Goal: Task Accomplishment & Management: Use online tool/utility

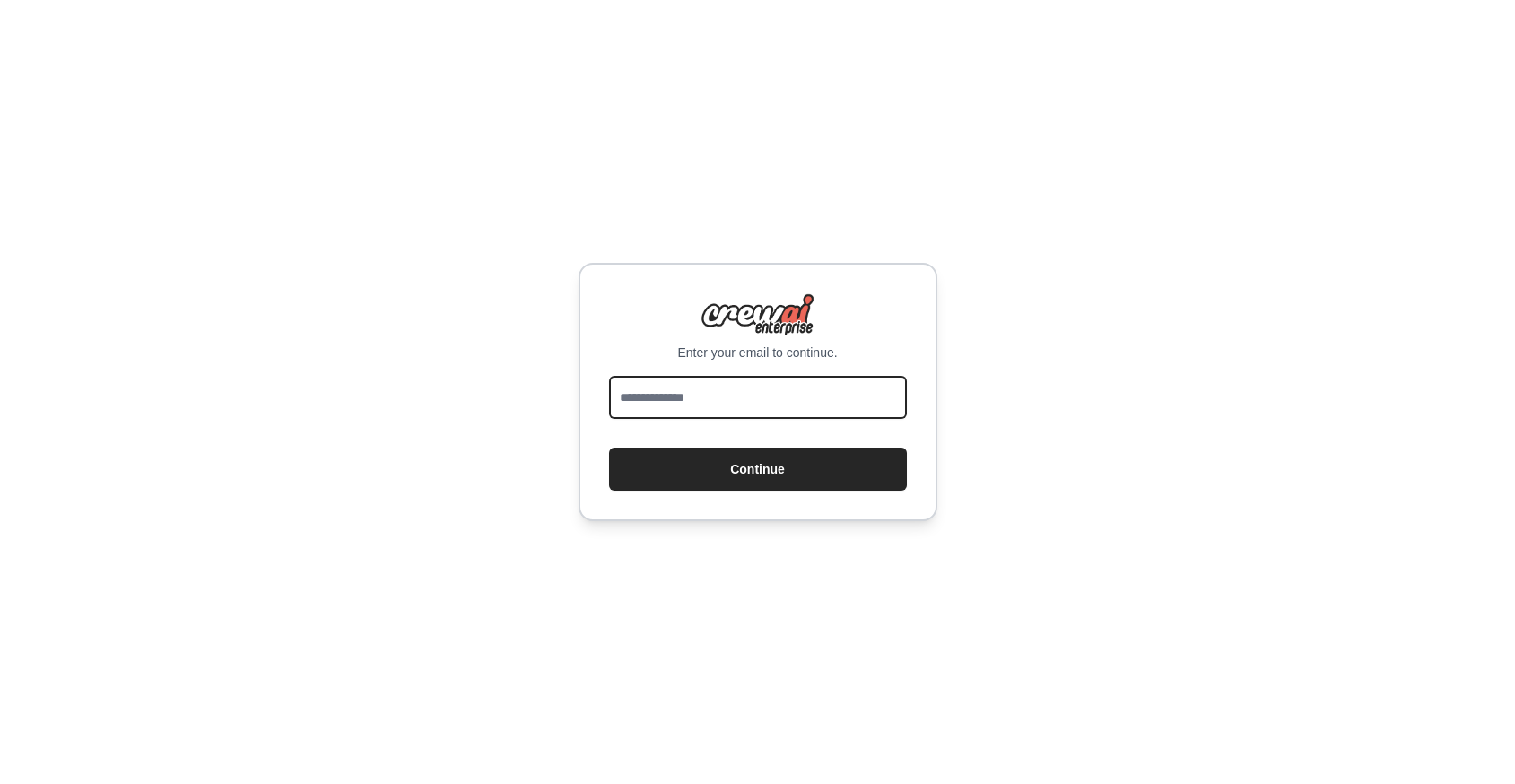
click at [740, 398] on input "email" at bounding box center [758, 397] width 298 height 43
type input "**********"
click at [610, 447] on button "Continue" at bounding box center [758, 469] width 298 height 43
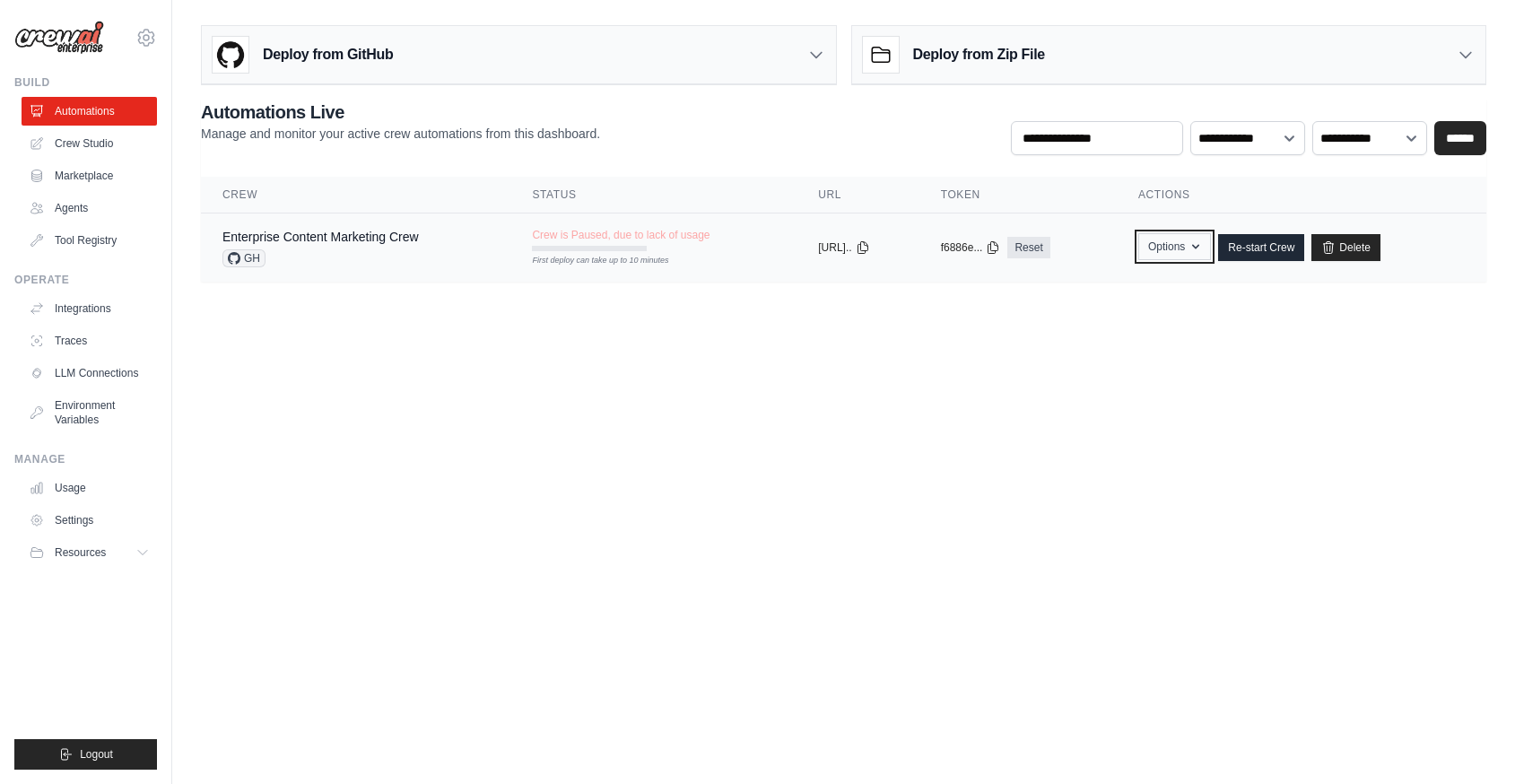
click at [1203, 252] on icon "button" at bounding box center [1196, 247] width 15 height 15
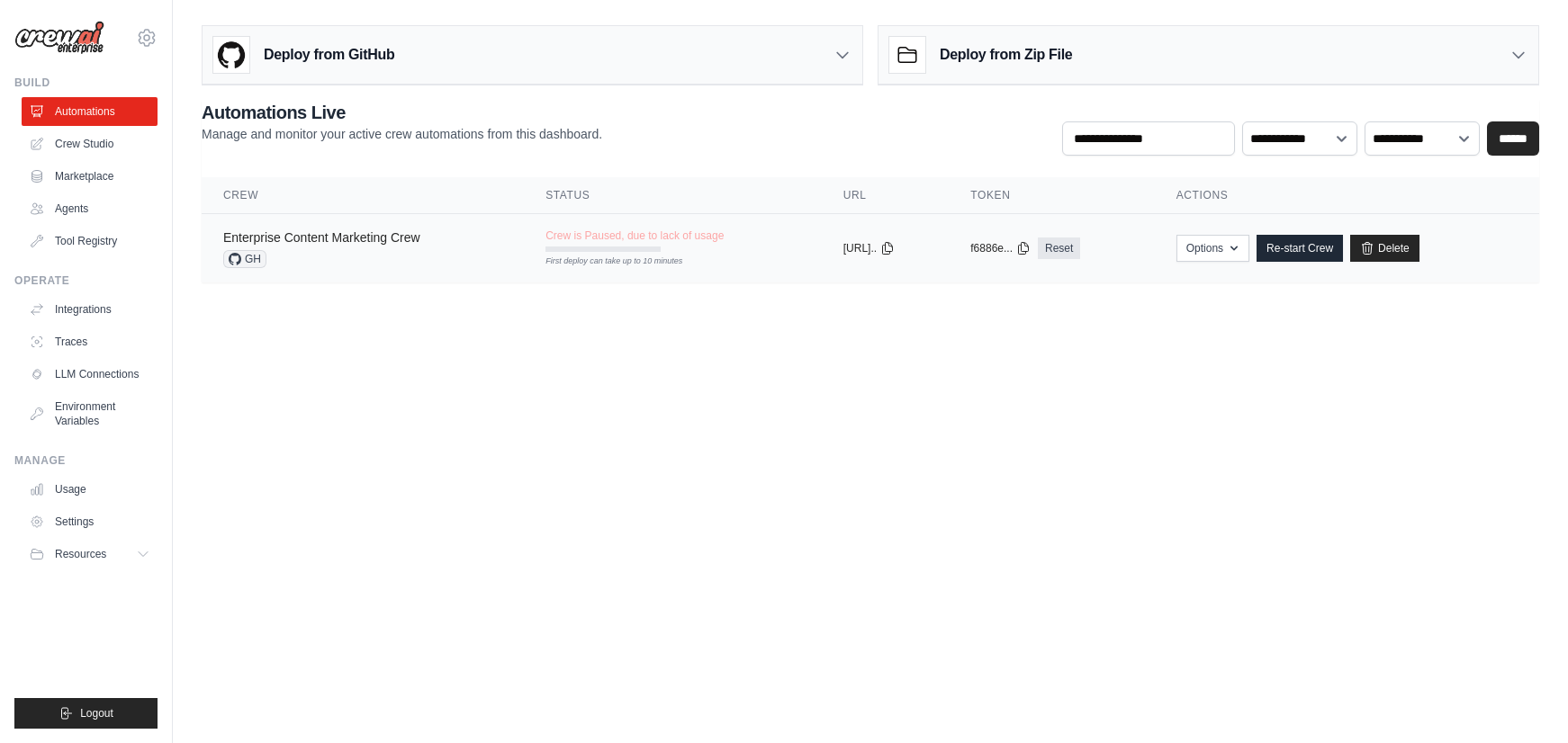
click at [332, 242] on link "Enterprise Content Marketing Crew" at bounding box center [322, 237] width 197 height 15
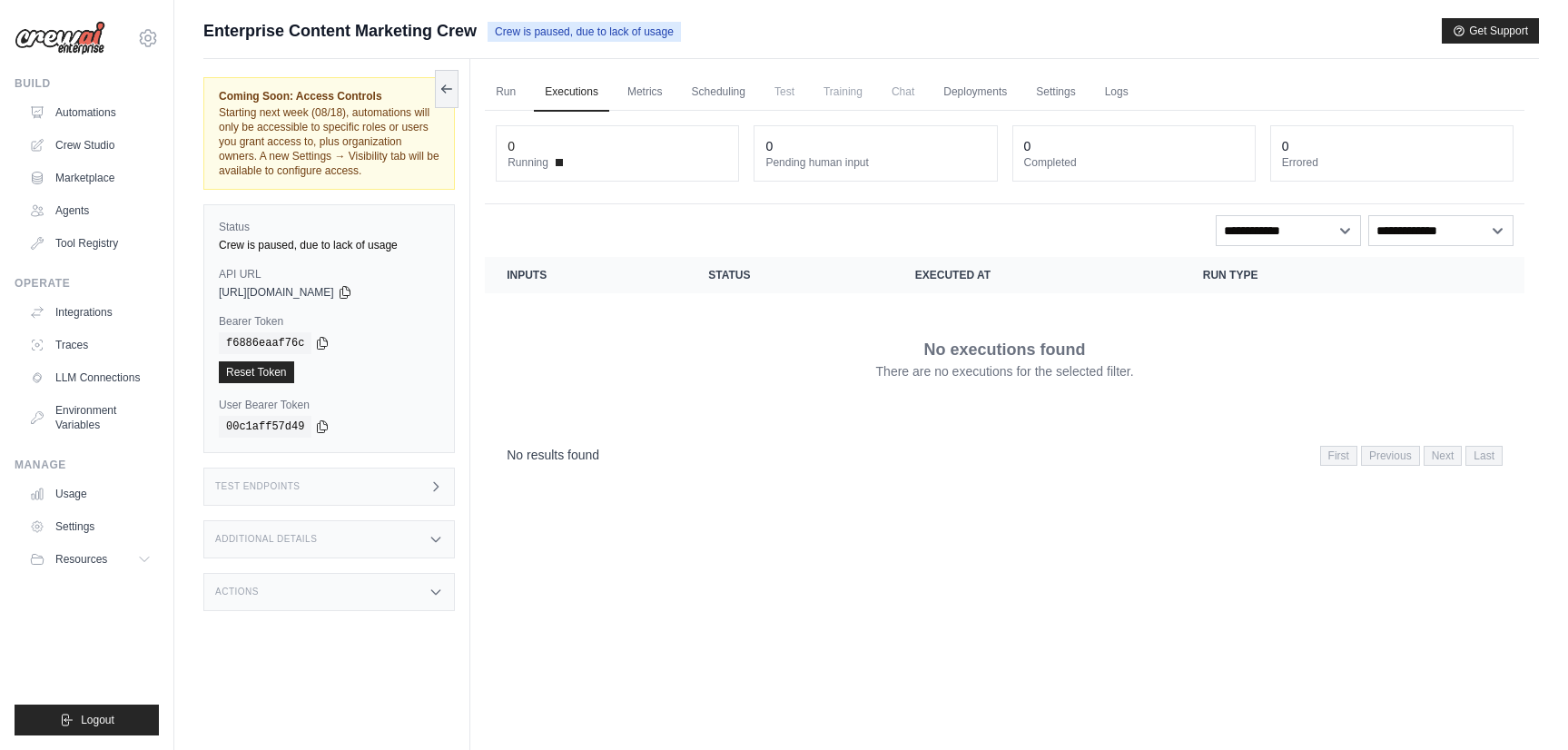
click at [421, 486] on div "Test Endpoints" at bounding box center [329, 486] width 252 height 38
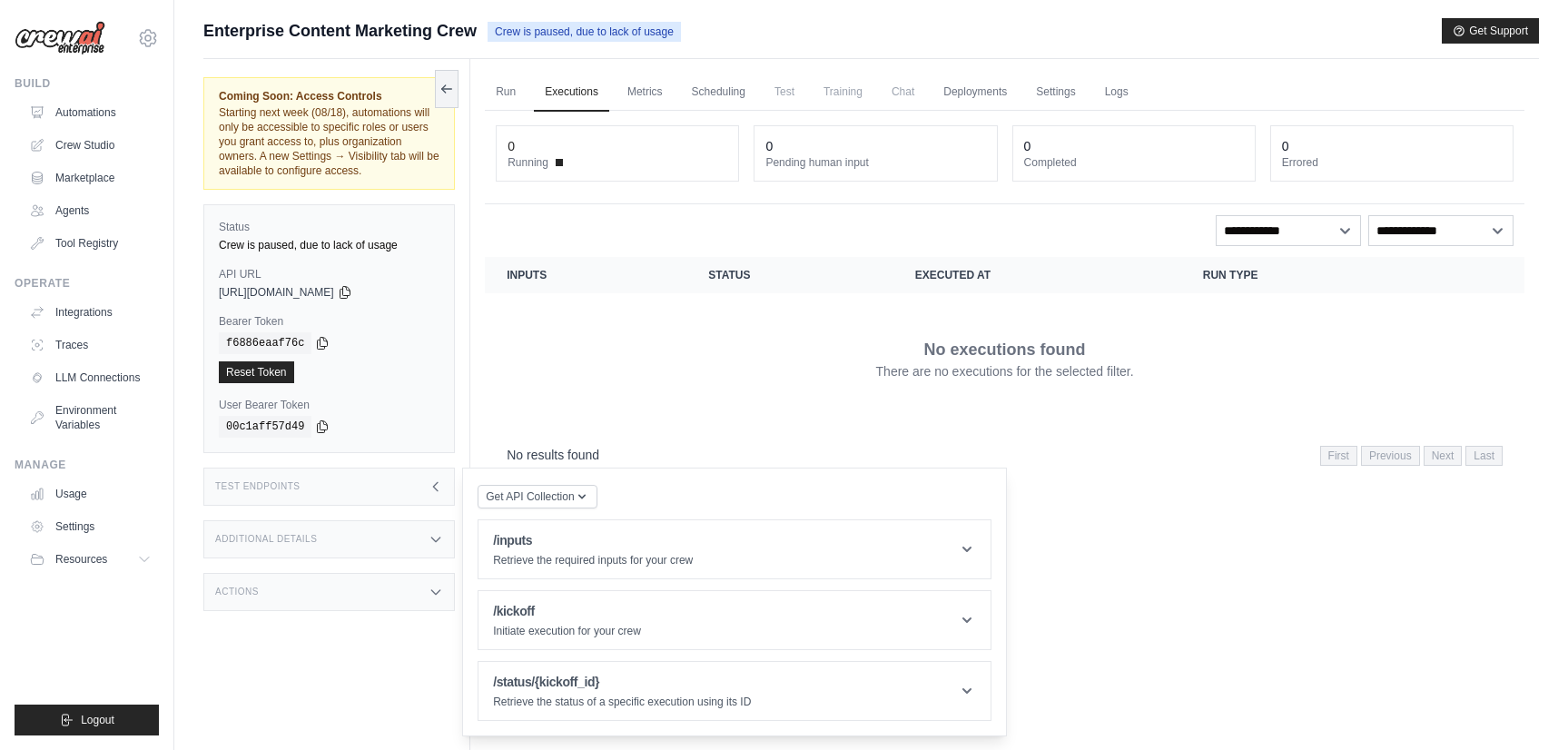
click at [423, 486] on div "Test Endpoints" at bounding box center [329, 486] width 252 height 38
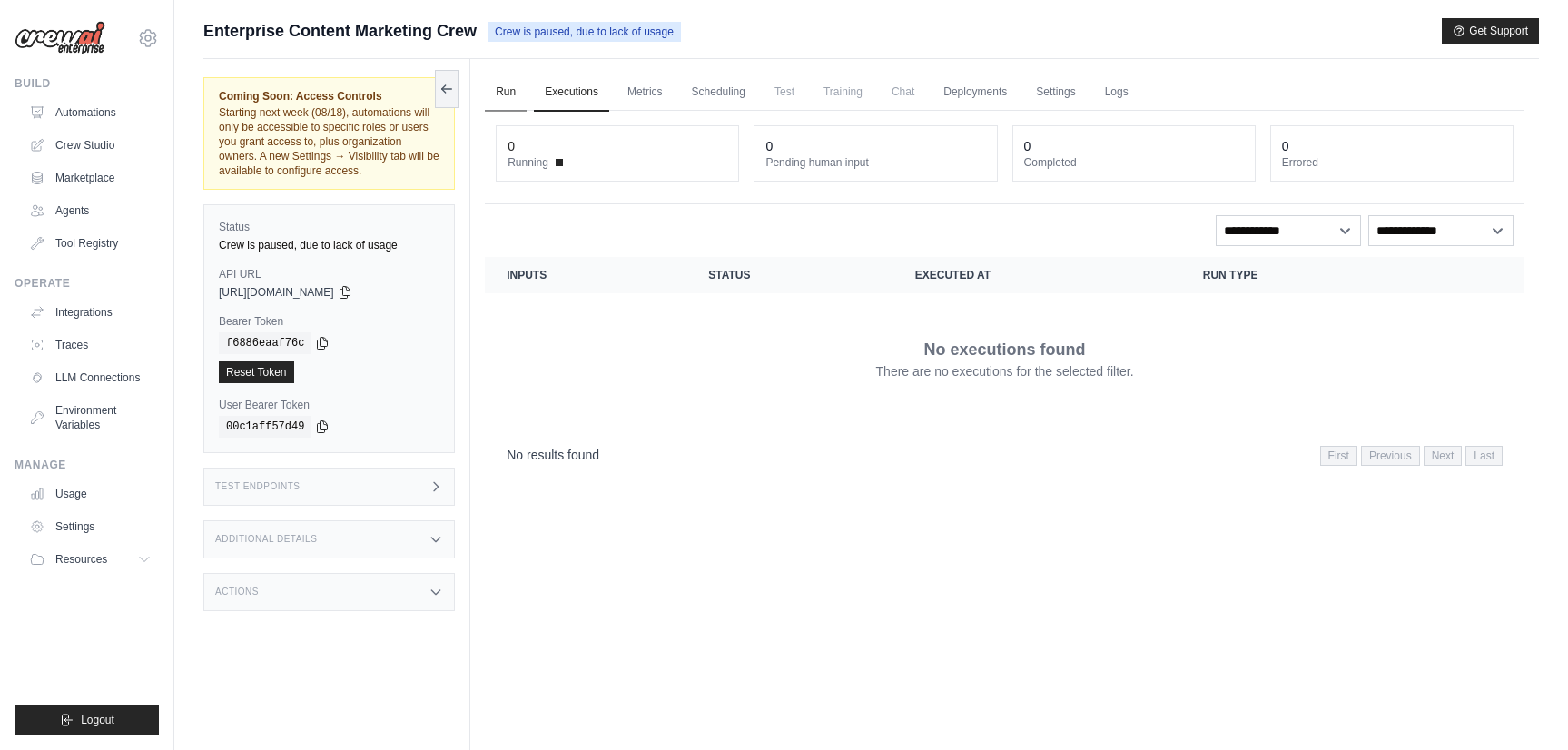
click at [495, 93] on link "Run" at bounding box center [506, 93] width 42 height 38
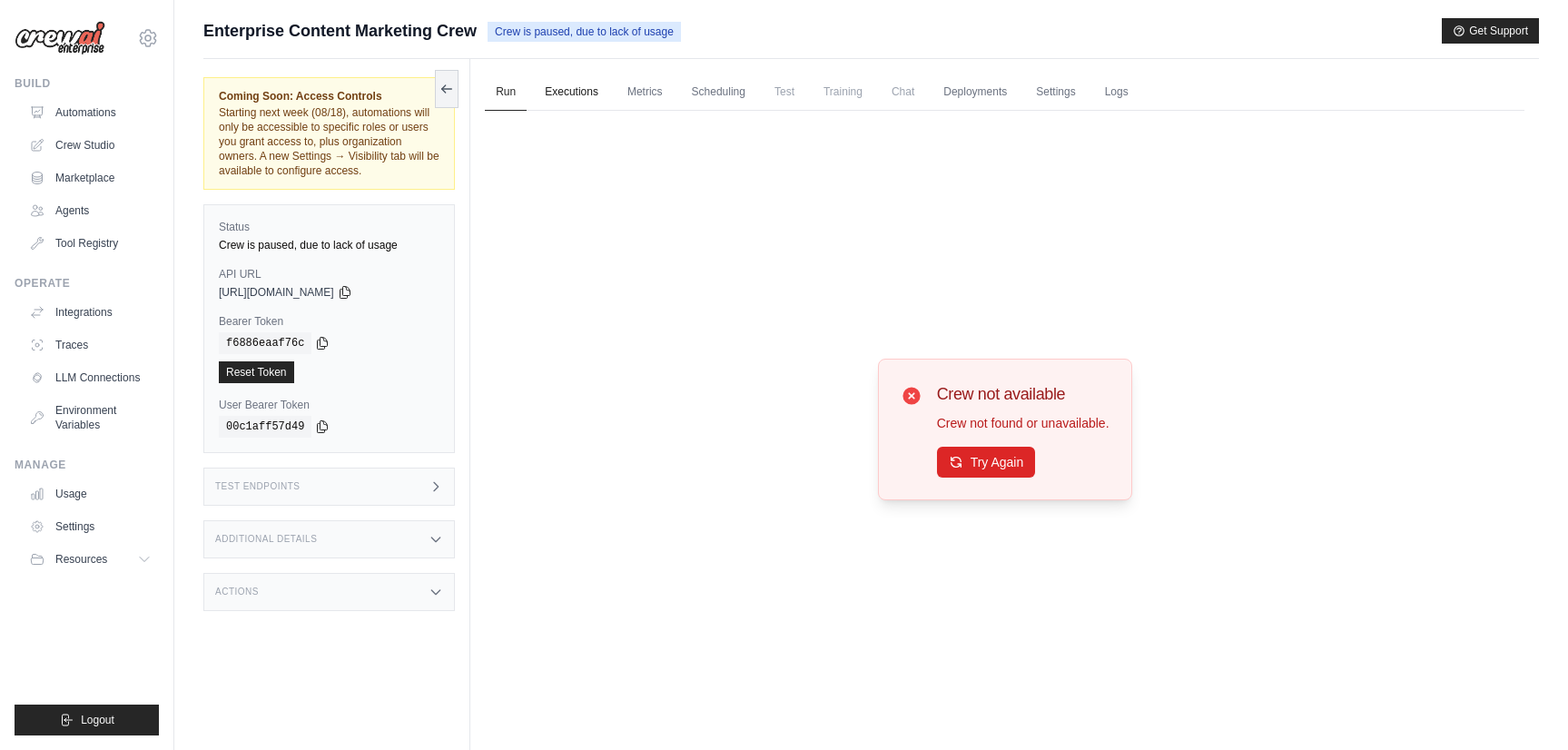
click at [593, 91] on link "Executions" at bounding box center [571, 93] width 75 height 38
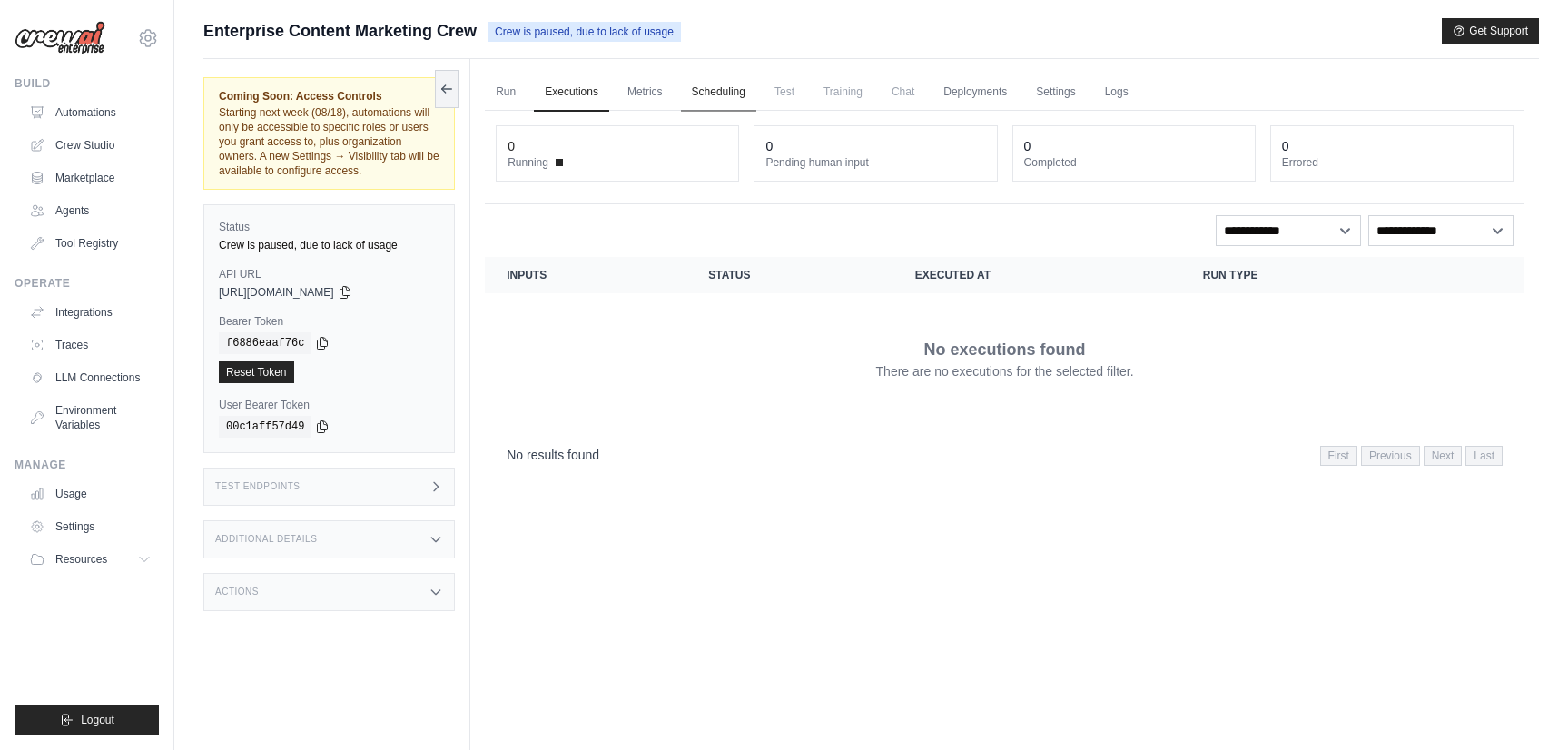
click at [724, 96] on link "Scheduling" at bounding box center [718, 93] width 75 height 38
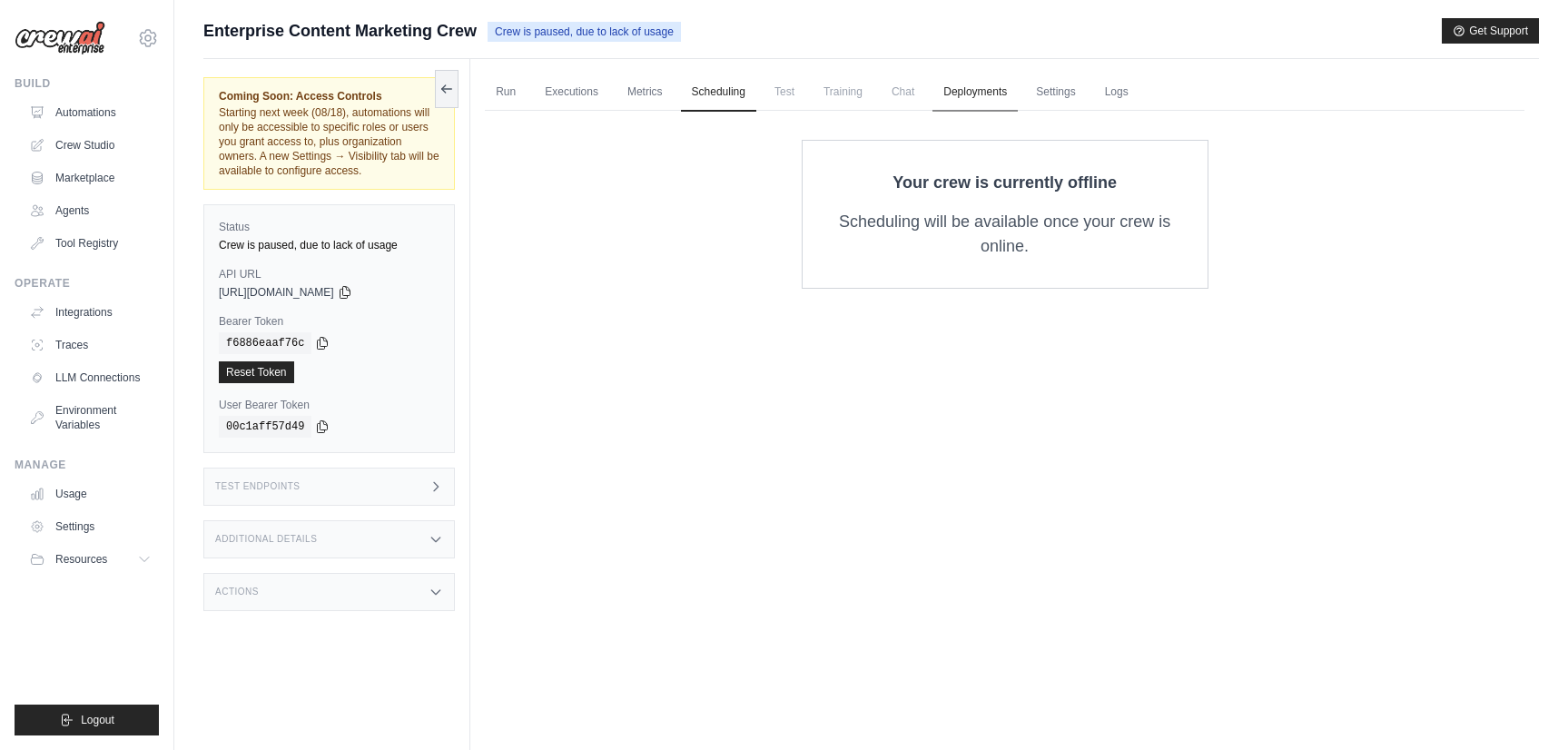
click at [992, 94] on link "Deployments" at bounding box center [975, 93] width 85 height 38
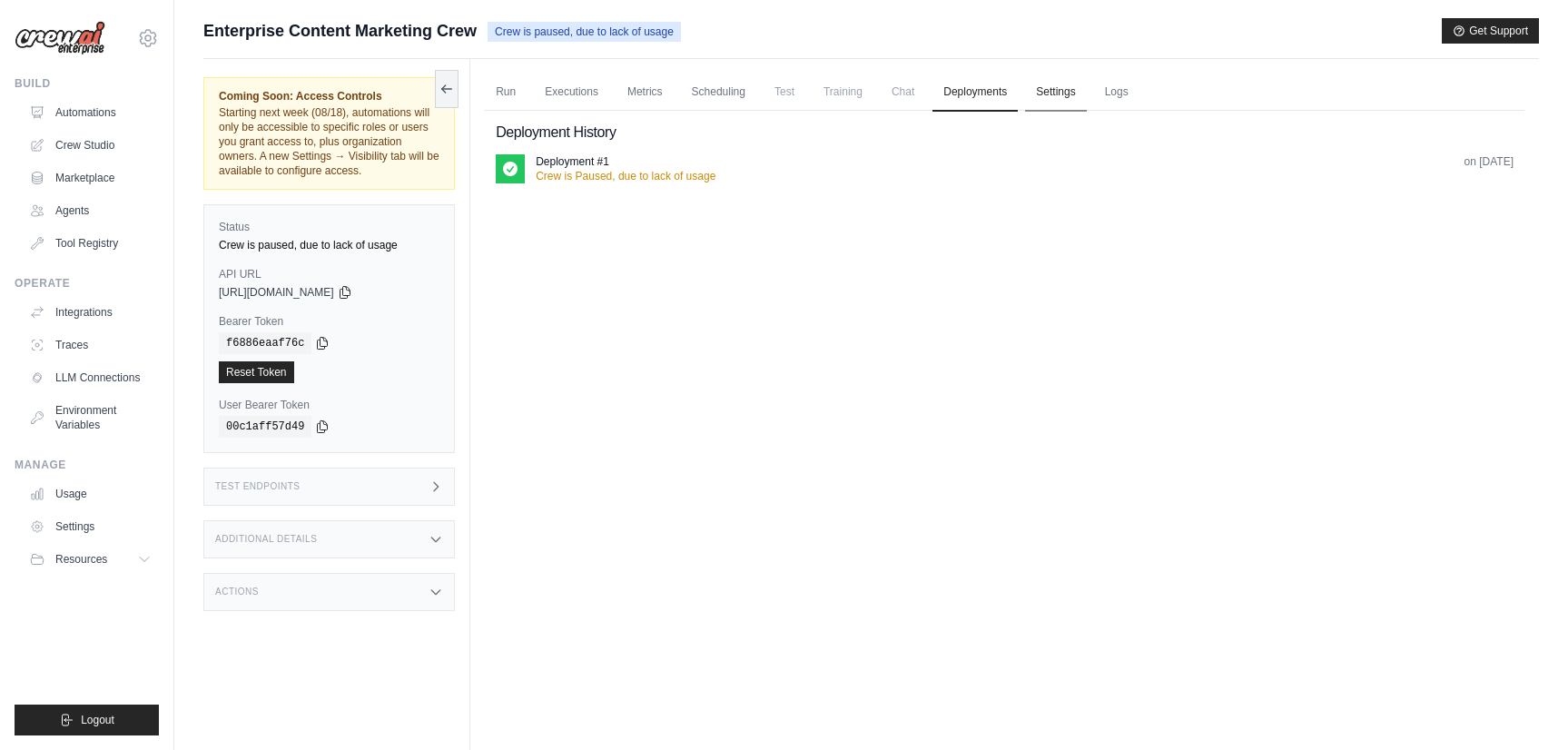
click at [1055, 89] on link "Settings" at bounding box center [1055, 93] width 61 height 38
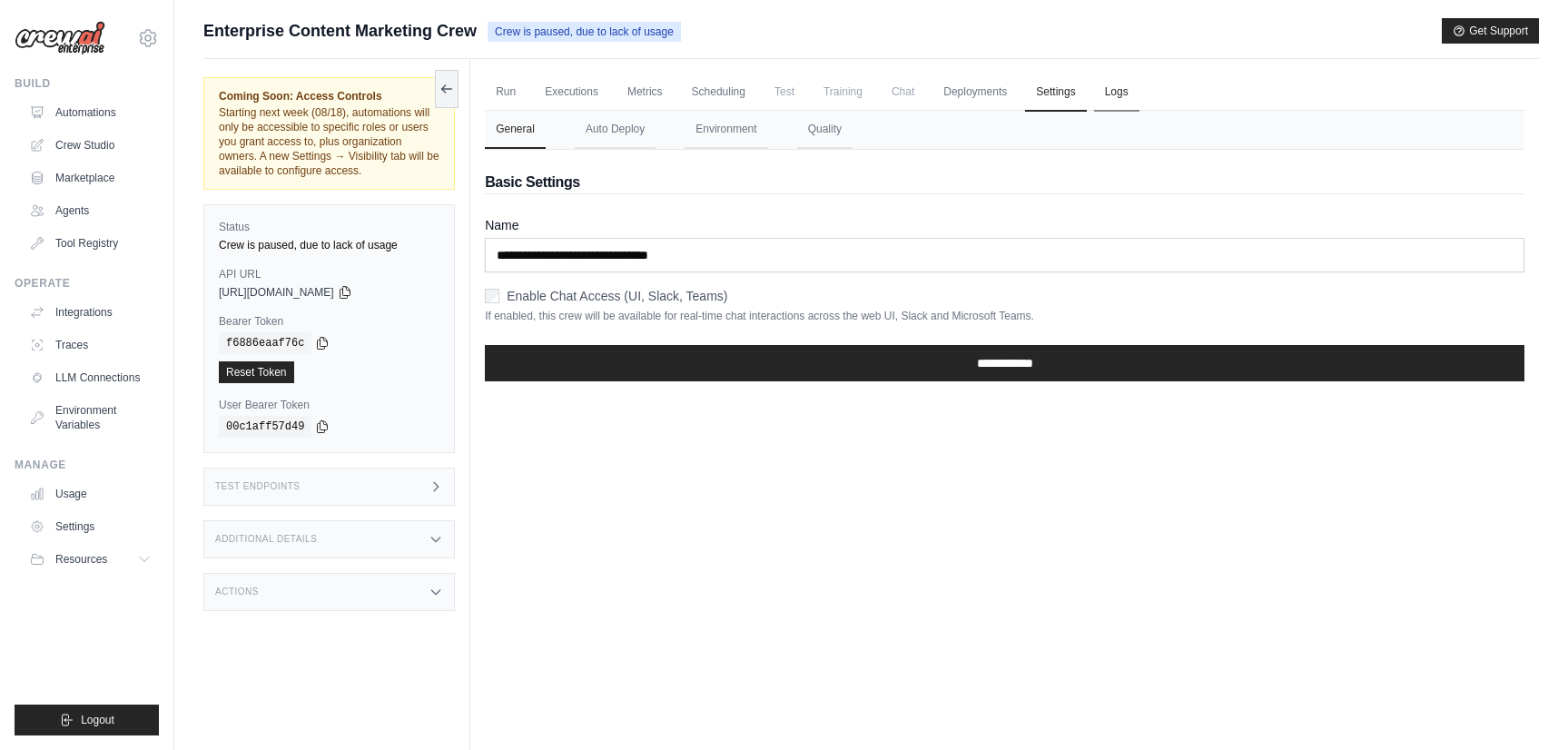
click at [1101, 99] on link "Logs" at bounding box center [1117, 93] width 45 height 38
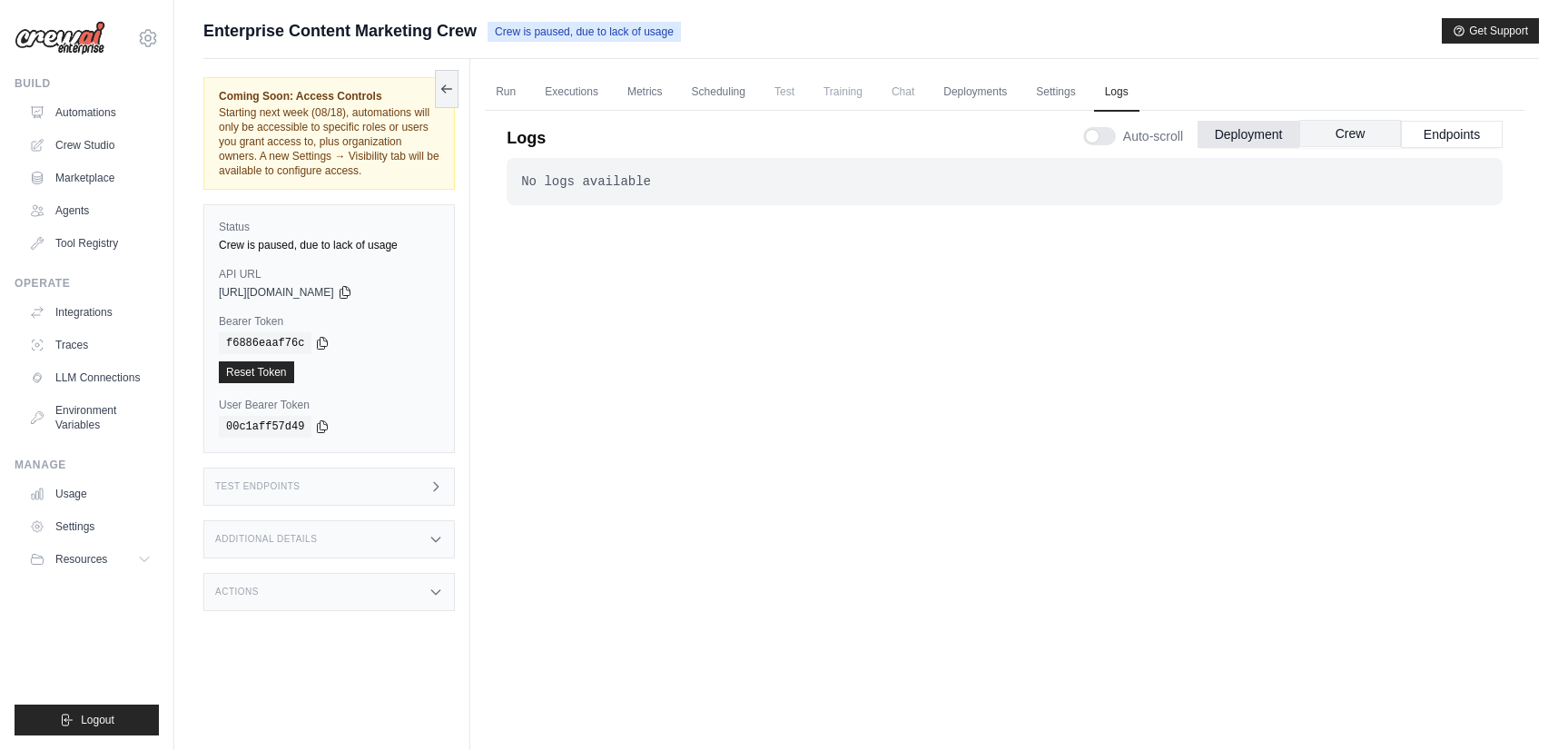
click at [1335, 143] on button "Crew" at bounding box center [1350, 133] width 102 height 27
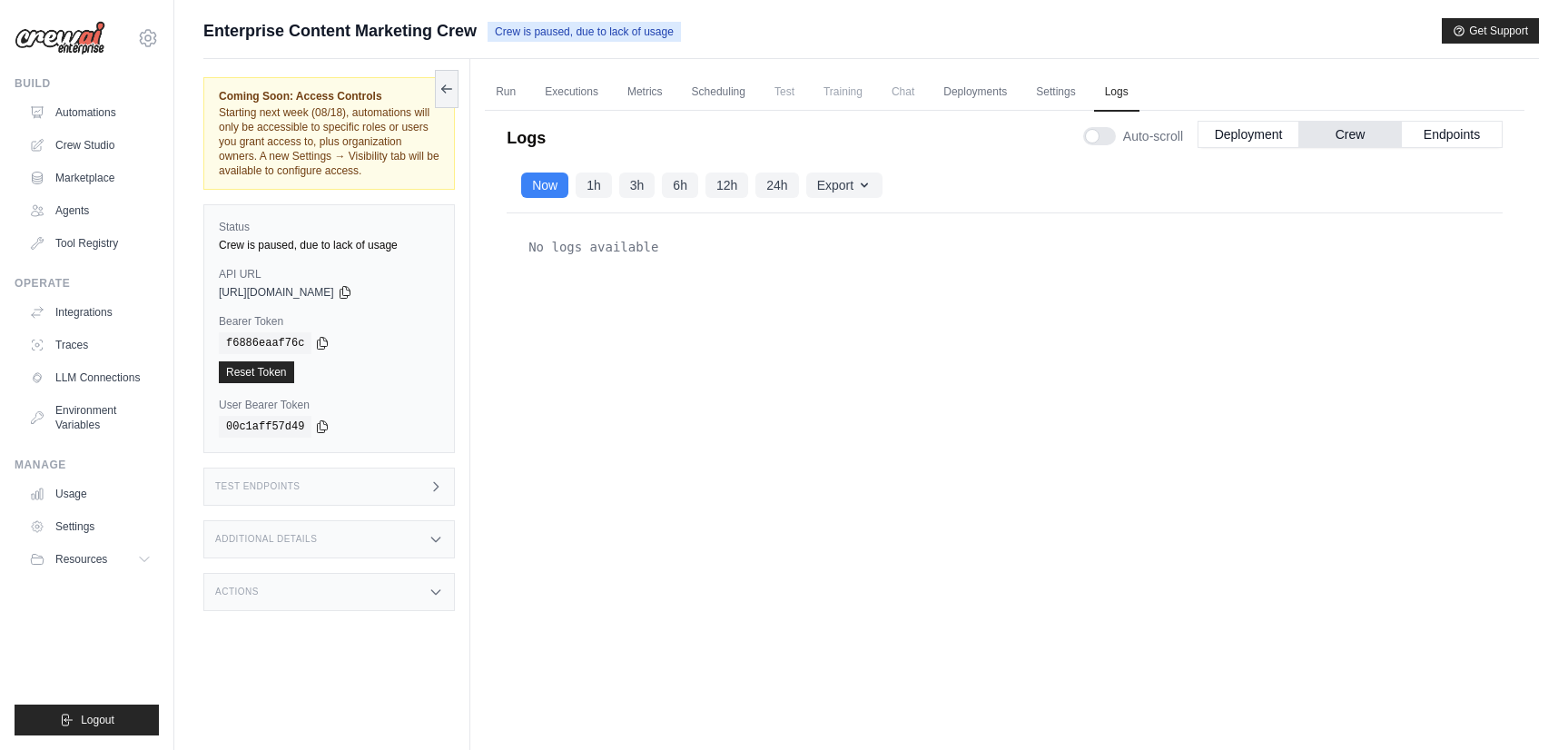
click at [1456, 151] on div "Auto-scroll Deployment Crew Endpoints" at bounding box center [1293, 132] width 419 height 51
click at [1458, 142] on button "Endpoints" at bounding box center [1452, 133] width 102 height 27
click at [586, 184] on button "1h" at bounding box center [593, 184] width 37 height 25
click at [497, 89] on link "Run" at bounding box center [506, 93] width 42 height 38
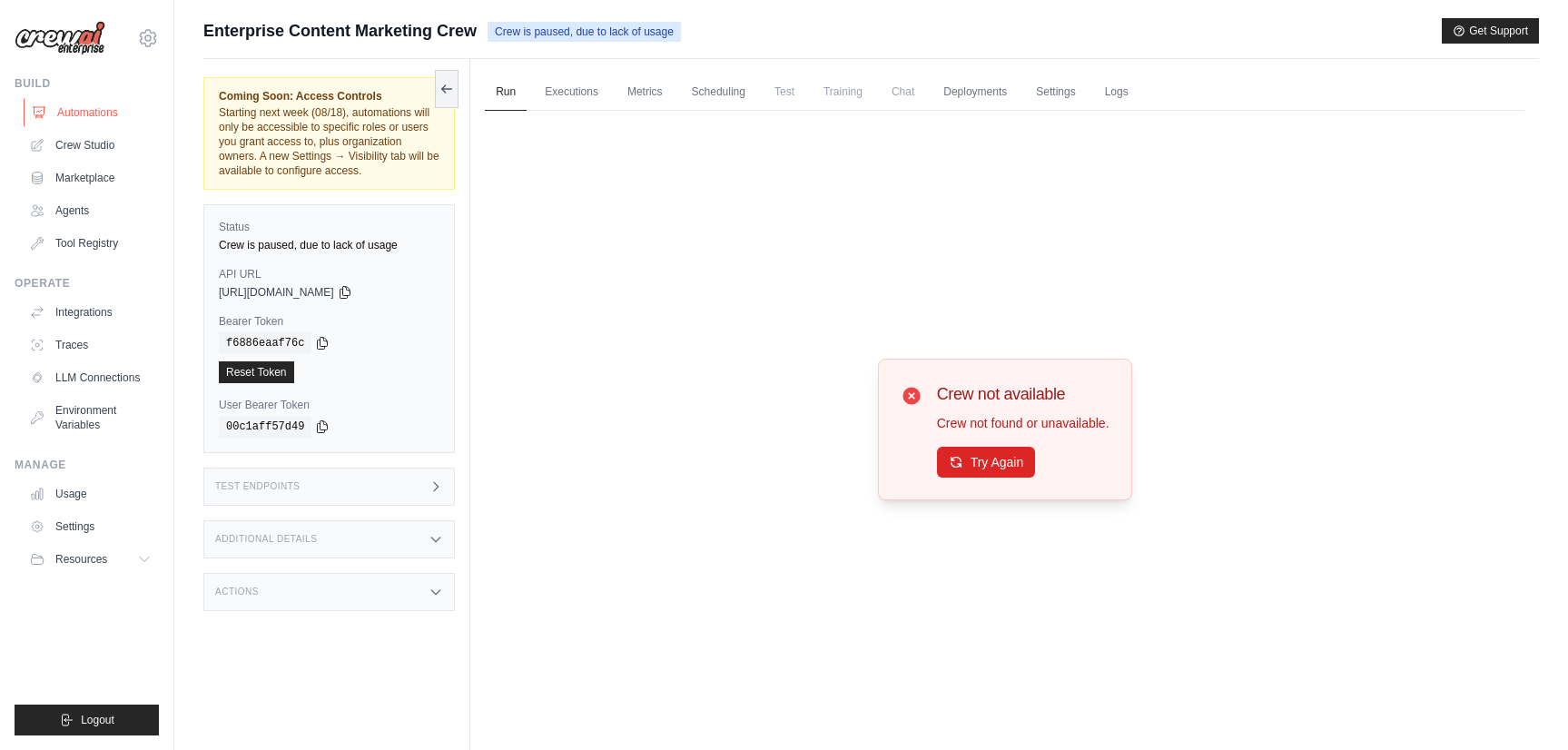
click at [90, 113] on link "Automations" at bounding box center [92, 112] width 137 height 29
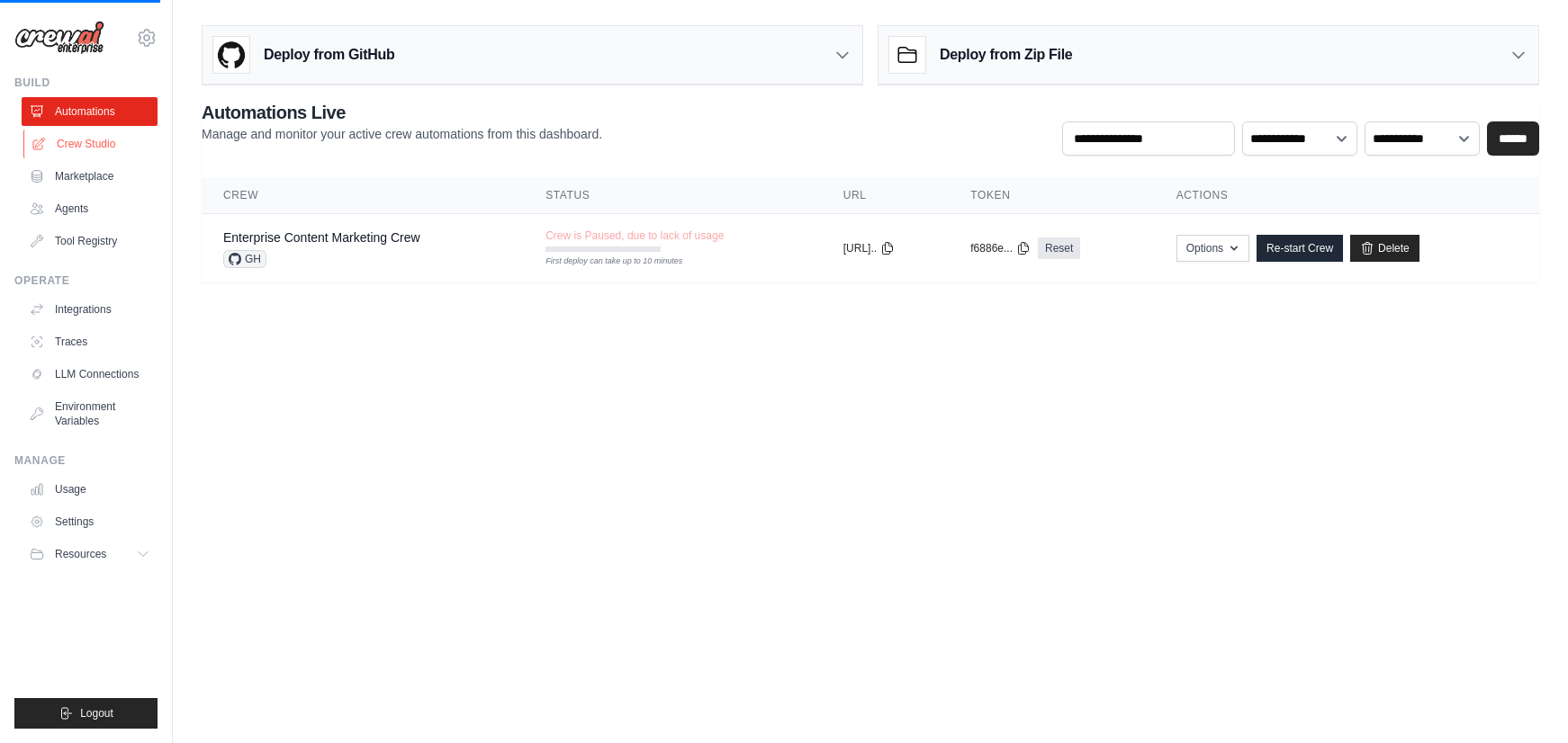
click at [82, 144] on link "Crew Studio" at bounding box center [91, 144] width 135 height 29
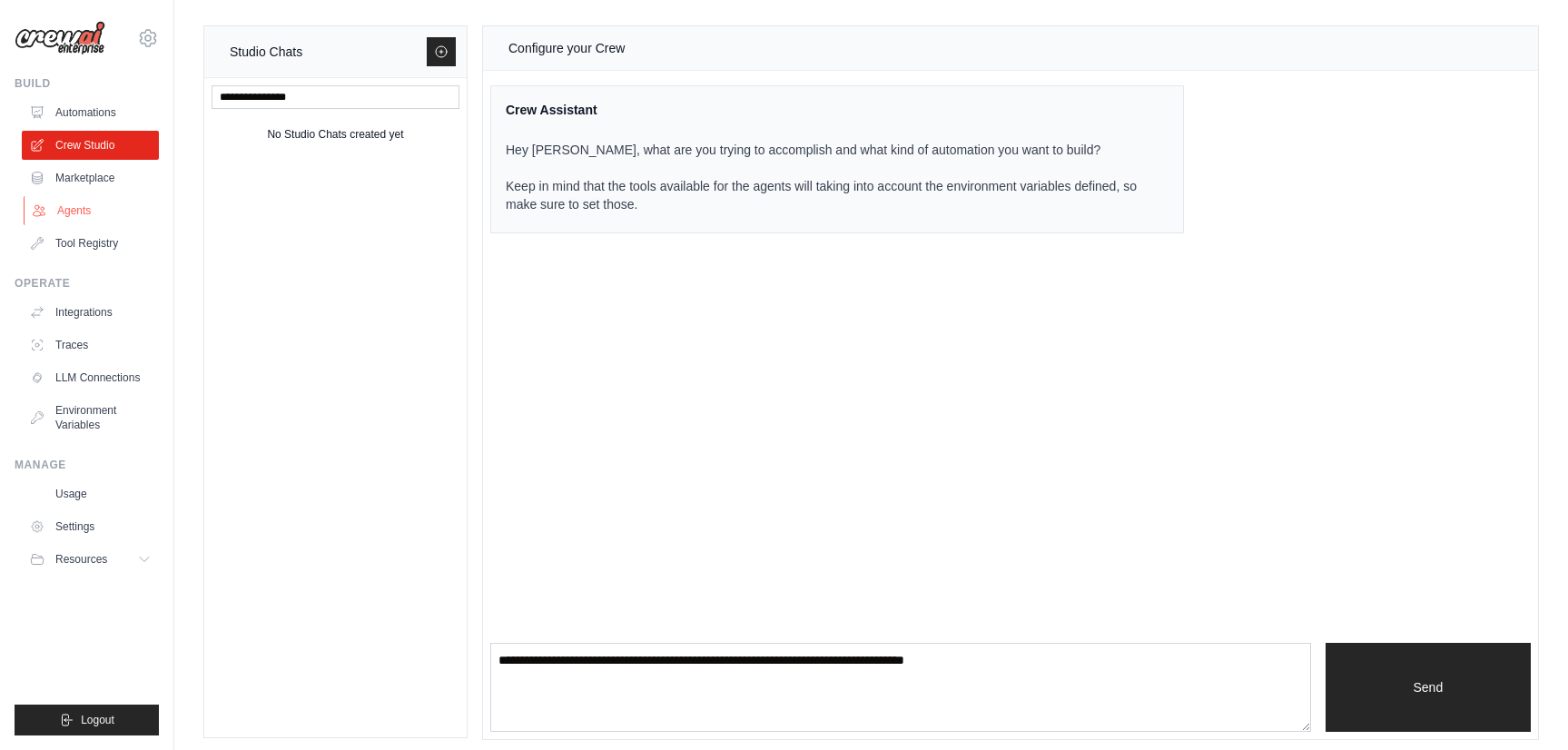
click at [71, 207] on link "Agents" at bounding box center [92, 210] width 137 height 29
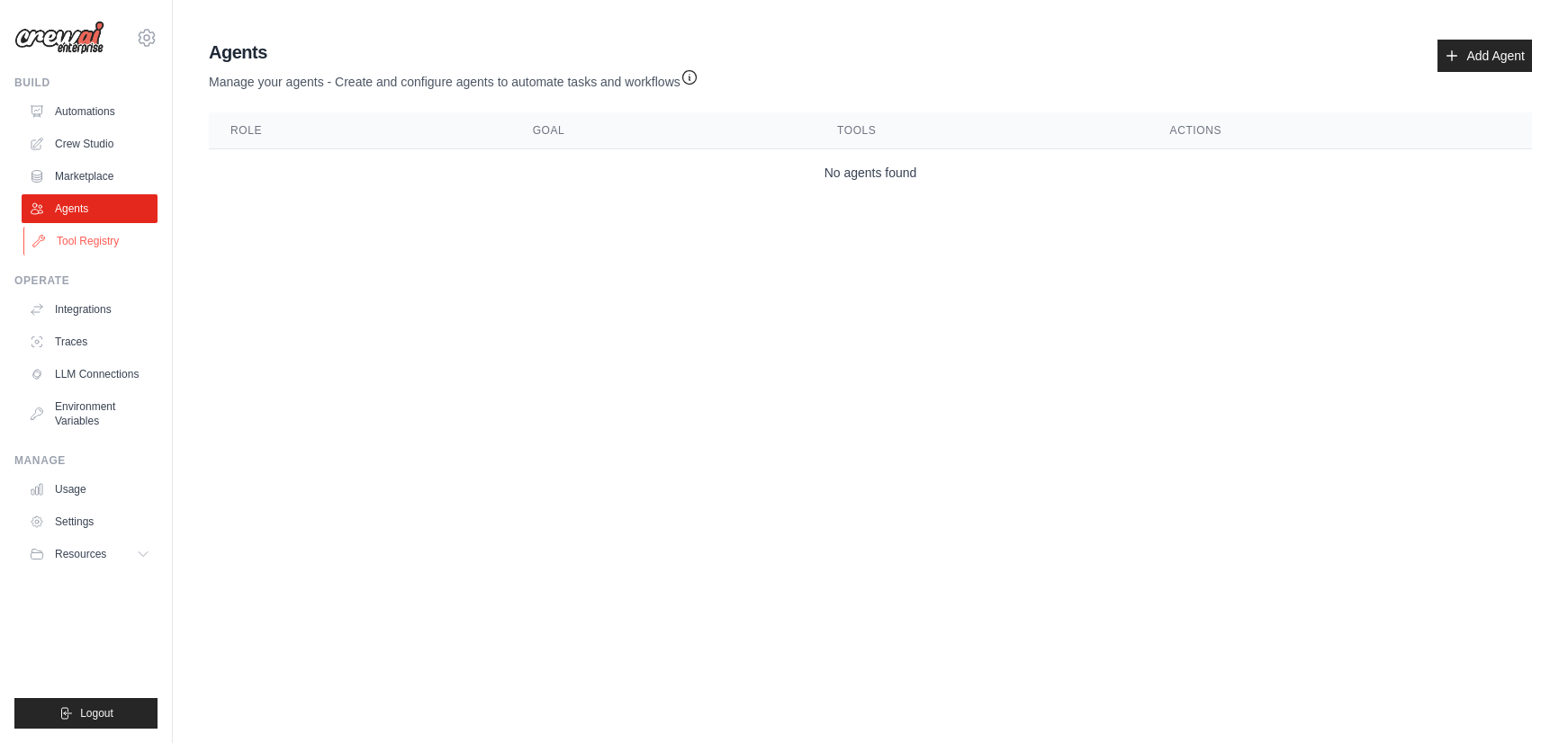
click at [76, 241] on link "Tool Registry" at bounding box center [91, 240] width 135 height 29
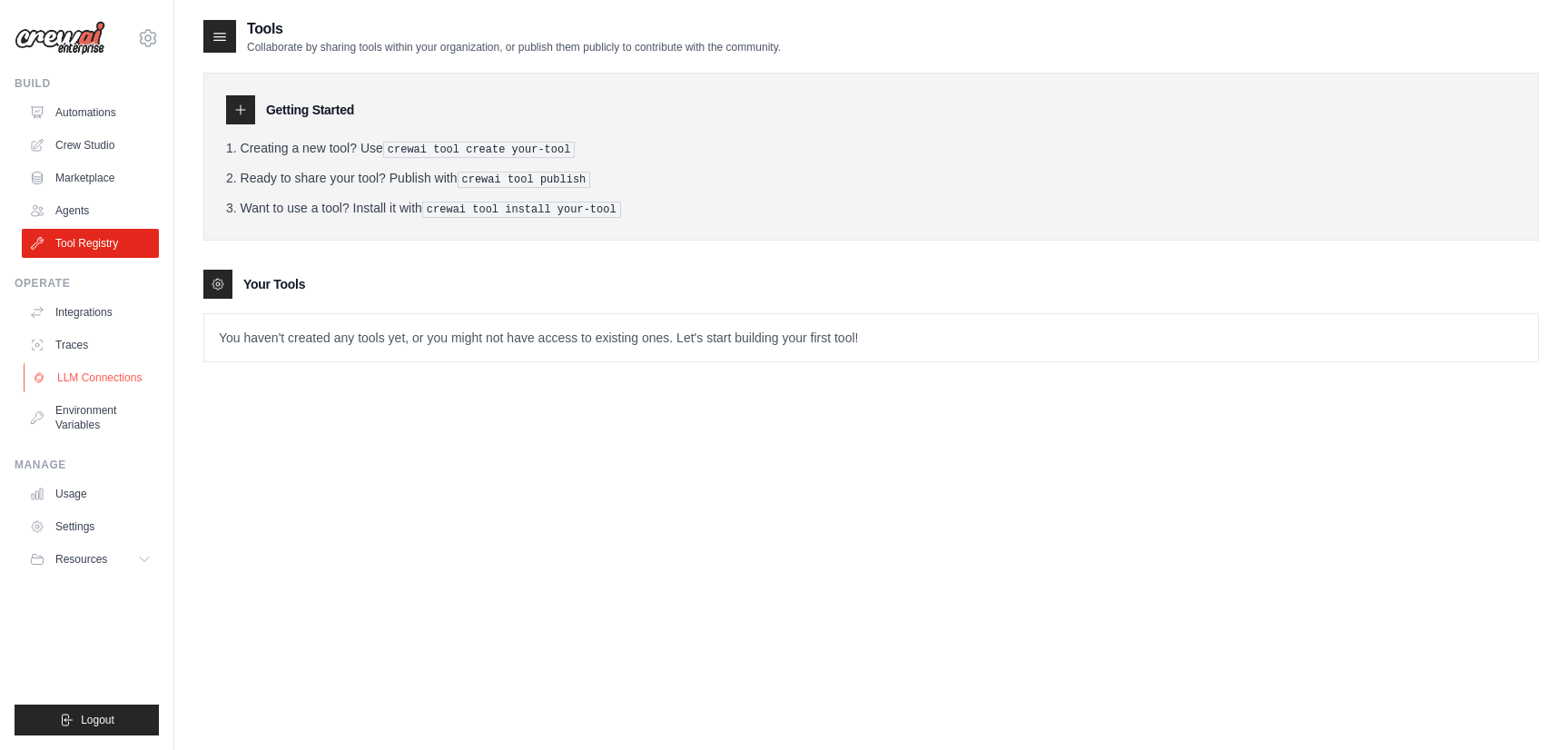
click at [85, 378] on link "LLM Connections" at bounding box center [92, 377] width 137 height 29
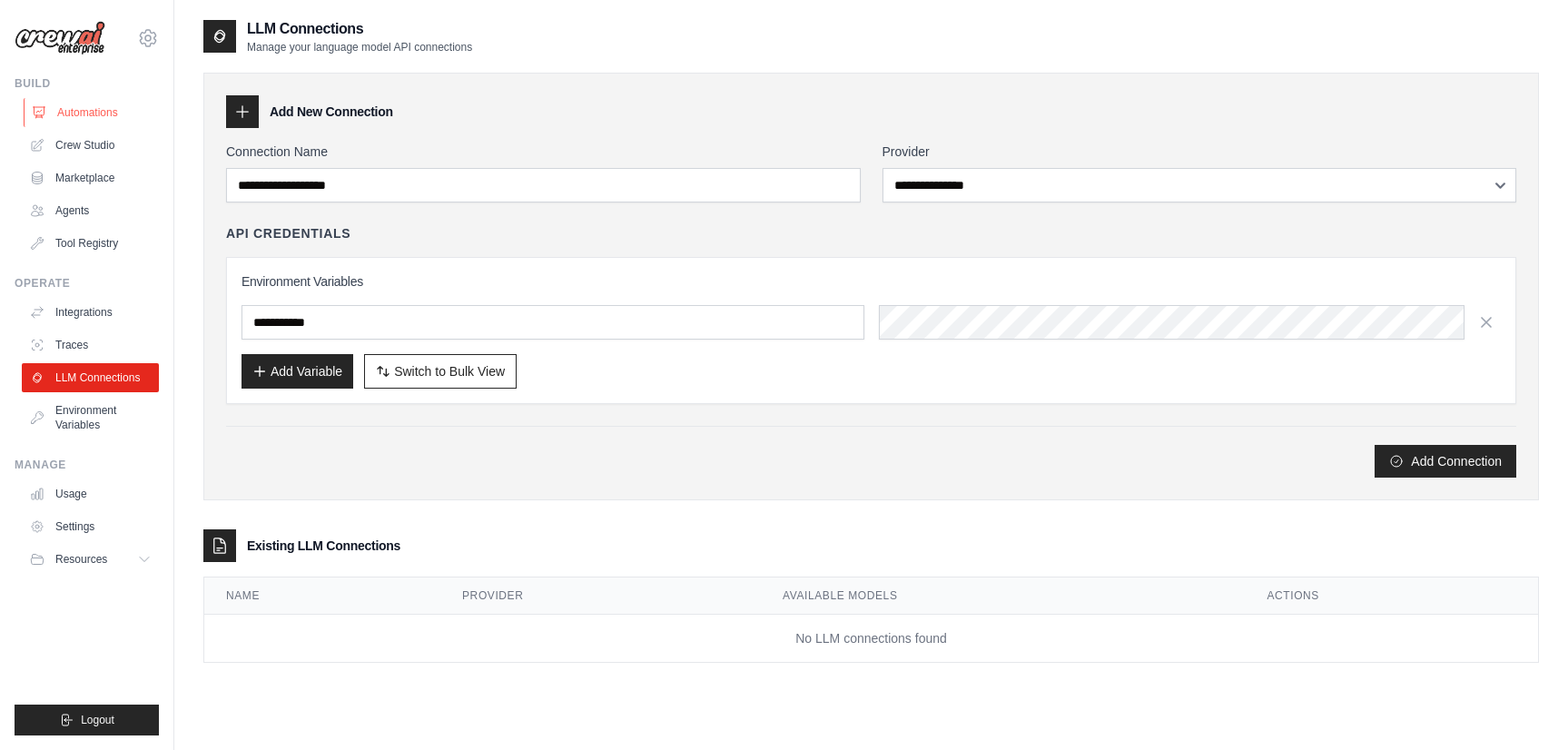
click at [83, 108] on link "Automations" at bounding box center [92, 112] width 137 height 29
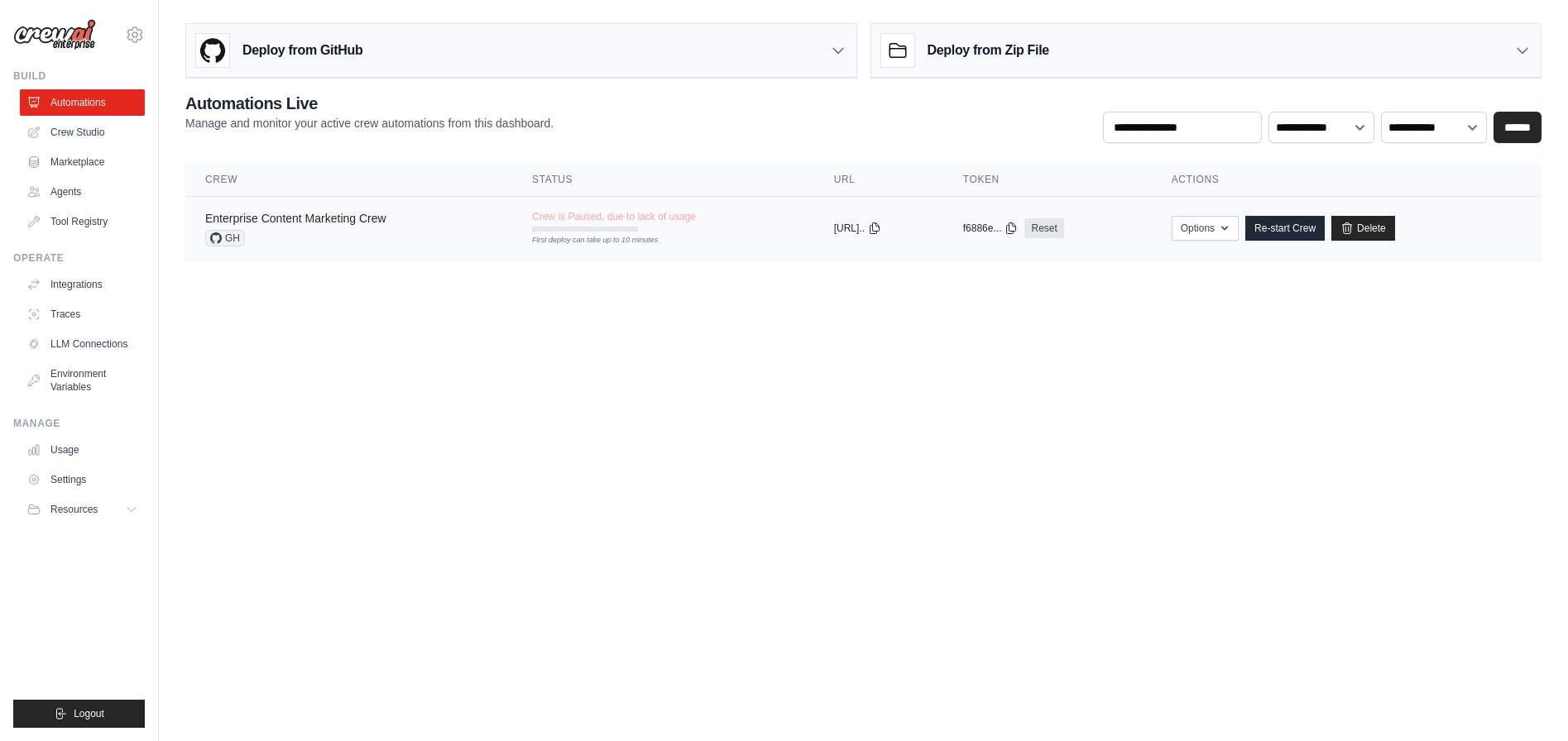
click at [334, 214] on link "Enterprise Content Marketing Crew" at bounding box center [296, 218] width 181 height 14
click at [1231, 221] on icon "button" at bounding box center [1225, 228] width 14 height 14
click at [1145, 296] on link "Export React TSX Component" at bounding box center [1146, 295] width 185 height 30
click at [1231, 221] on icon "button" at bounding box center [1225, 228] width 14 height 14
click at [1158, 324] on link "Export MCP Server" at bounding box center [1146, 325] width 185 height 30
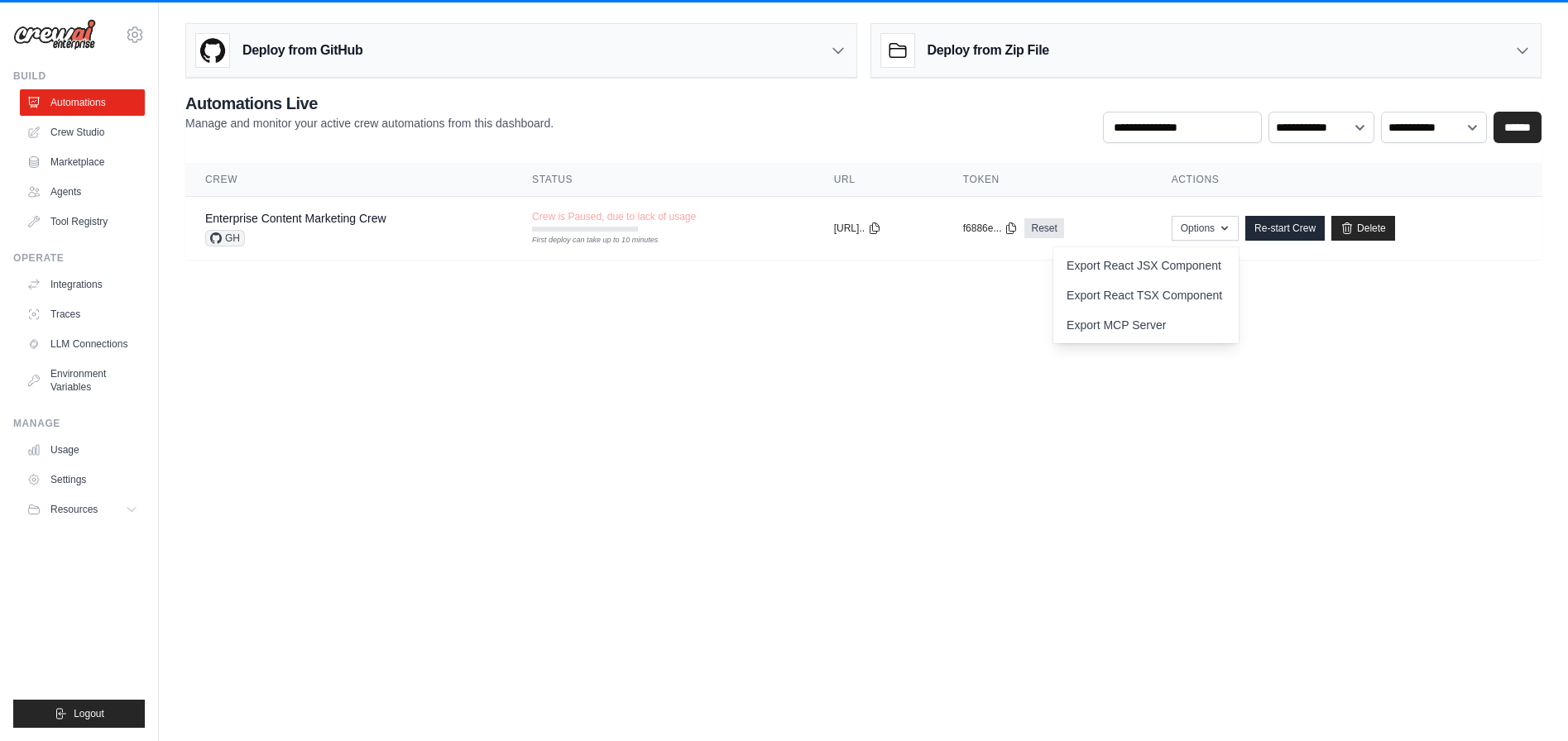
click at [677, 502] on body "[EMAIL_ADDRESS][DOMAIN_NAME] Settings Build Automations Crew Studio" at bounding box center [784, 370] width 1568 height 741
